Goal: Answer question/provide support

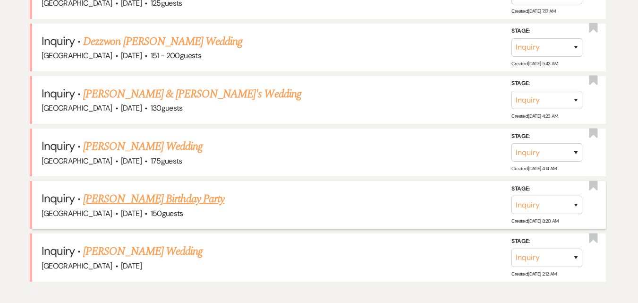
scroll to position [521, 0]
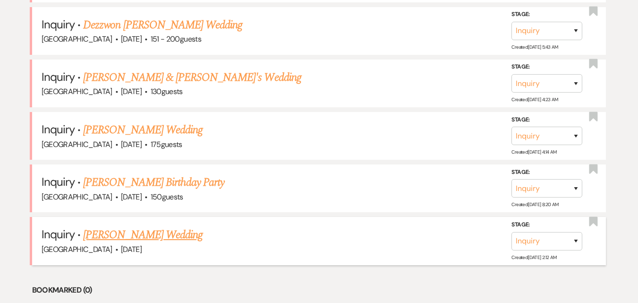
click at [110, 237] on link "[PERSON_NAME] Wedding" at bounding box center [142, 234] width 119 height 17
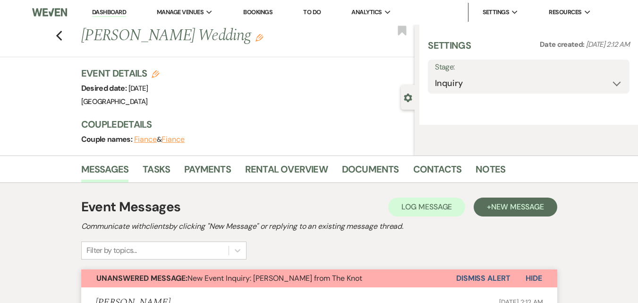
select select "2"
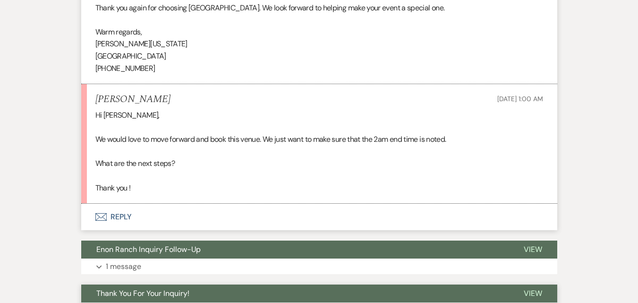
scroll to position [1652, 0]
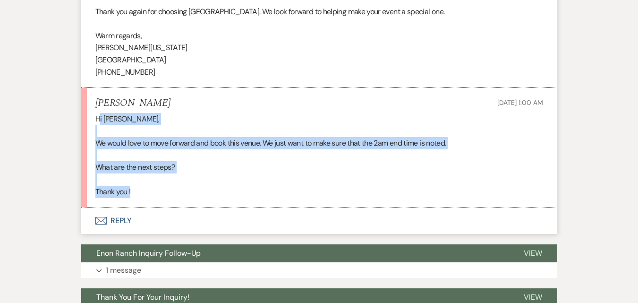
drag, startPoint x: 99, startPoint y: 120, endPoint x: 196, endPoint y: 191, distance: 120.5
click at [196, 191] on div "Hi [PERSON_NAME], We would love to move forward and book this venue. We just wa…" at bounding box center [318, 155] width 447 height 84
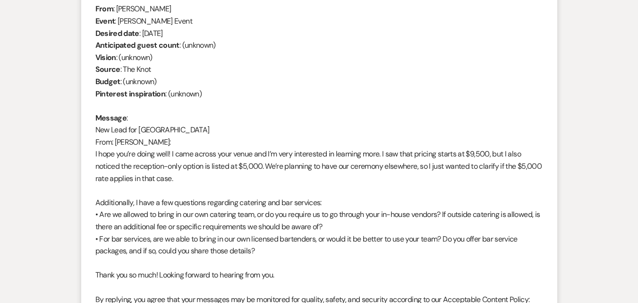
scroll to position [425, 0]
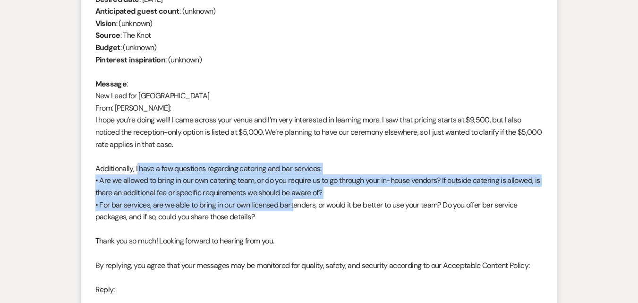
drag, startPoint x: 136, startPoint y: 164, endPoint x: 291, endPoint y: 201, distance: 159.1
click at [291, 201] on div "From : [PERSON_NAME] Event : [PERSON_NAME] Event Desired date : [DATE] Anticipa…" at bounding box center [318, 210] width 447 height 483
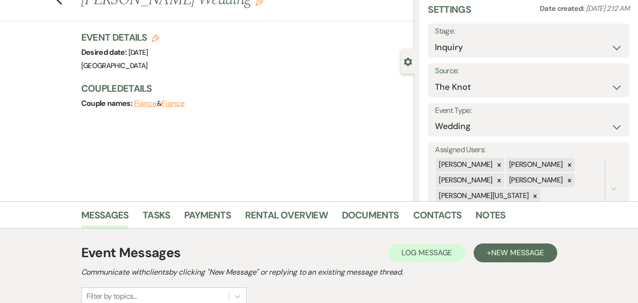
scroll to position [0, 0]
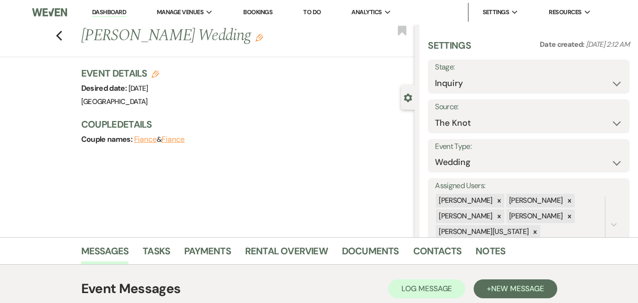
click at [102, 8] on li "Dashboard" at bounding box center [108, 12] width 43 height 19
